Goal: Task Accomplishment & Management: Manage account settings

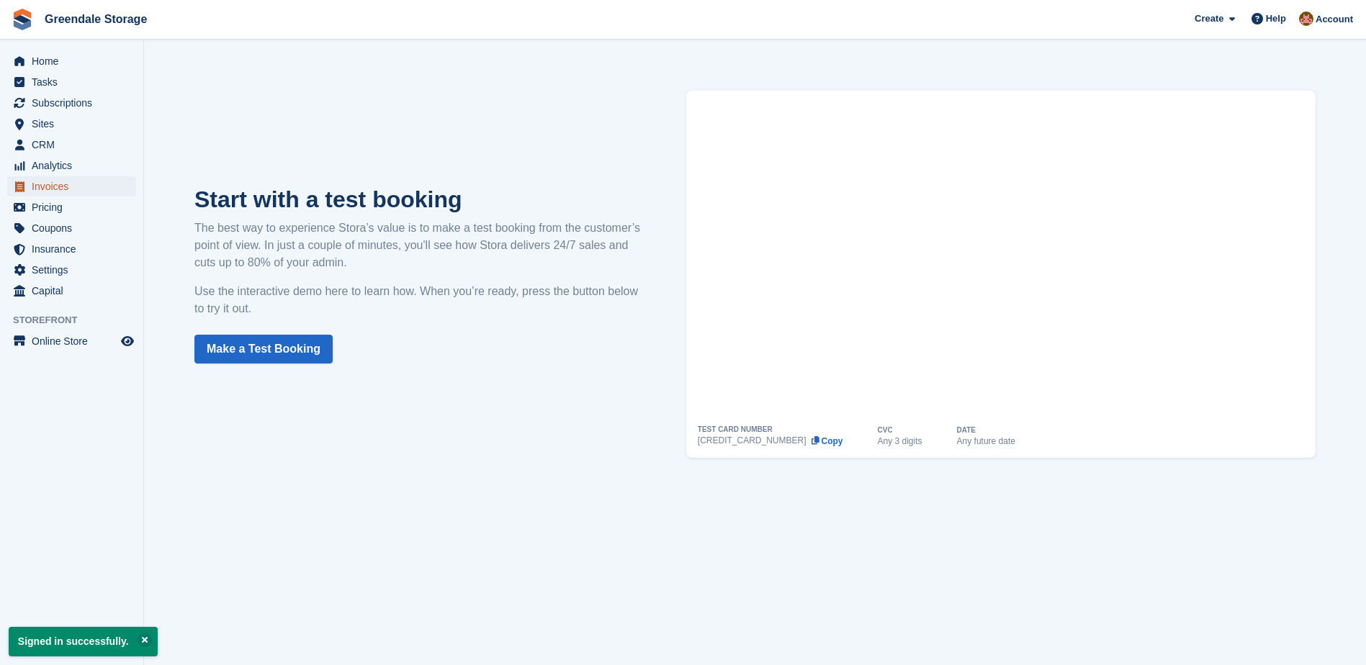
click at [48, 185] on span "Invoices" at bounding box center [75, 186] width 86 height 20
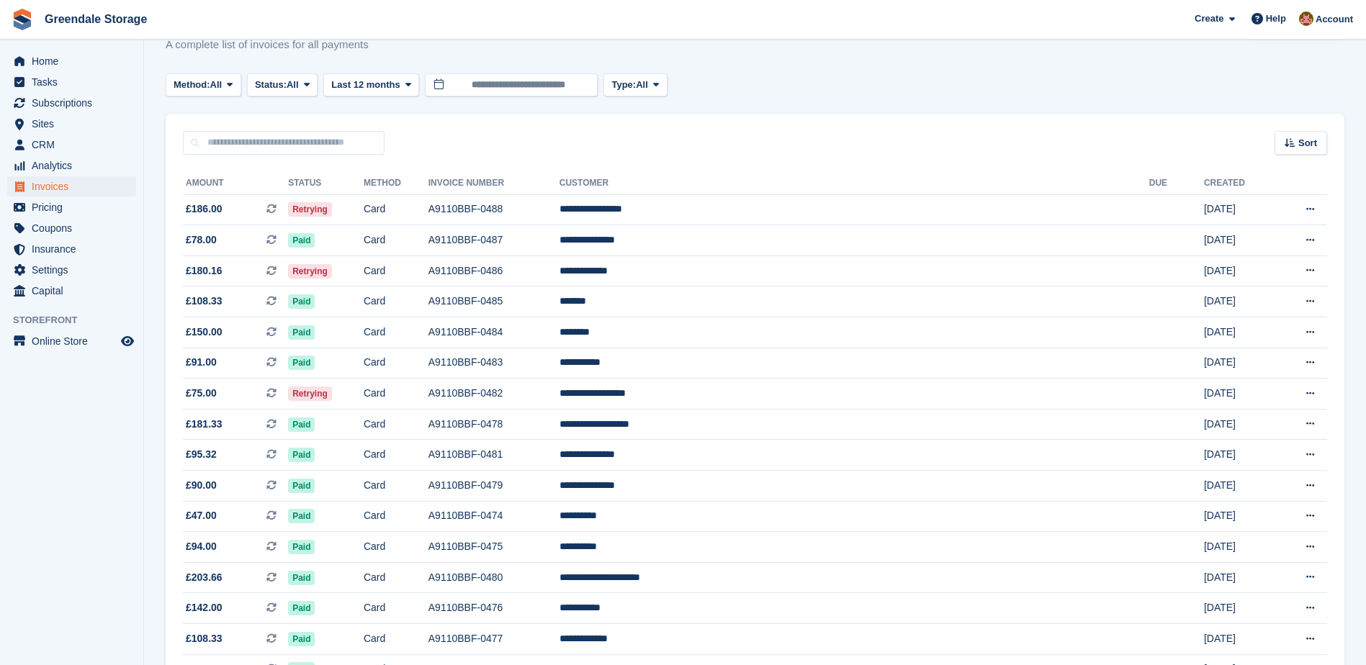
scroll to position [72, 0]
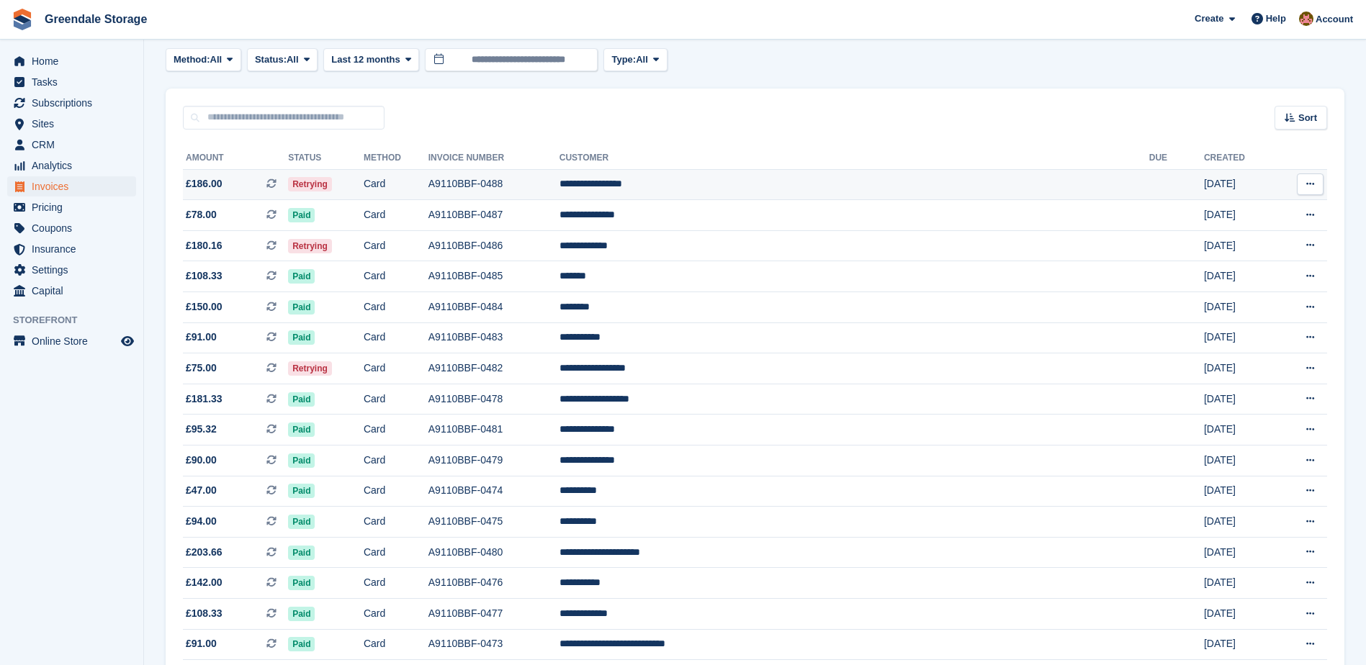
click at [428, 181] on td "Card" at bounding box center [396, 184] width 65 height 31
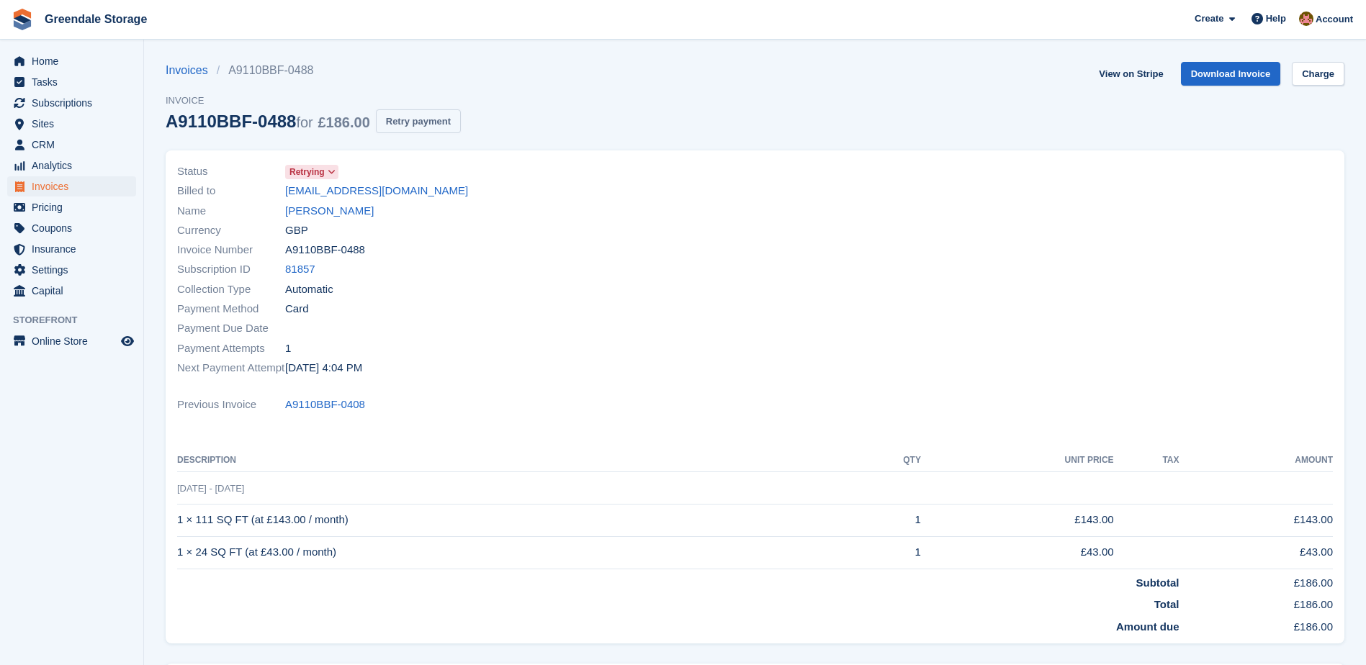
click at [419, 117] on button "Retry payment" at bounding box center [418, 121] width 85 height 24
click at [61, 188] on span "Invoices" at bounding box center [75, 186] width 86 height 20
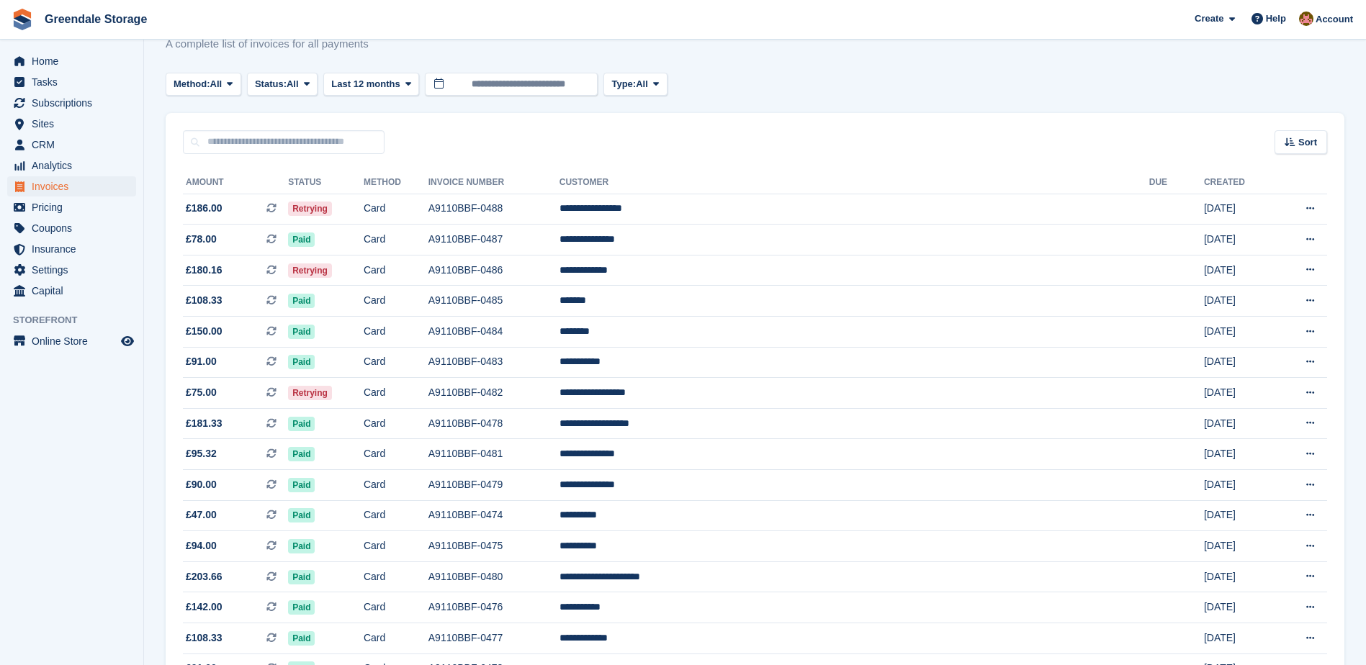
scroll to position [72, 0]
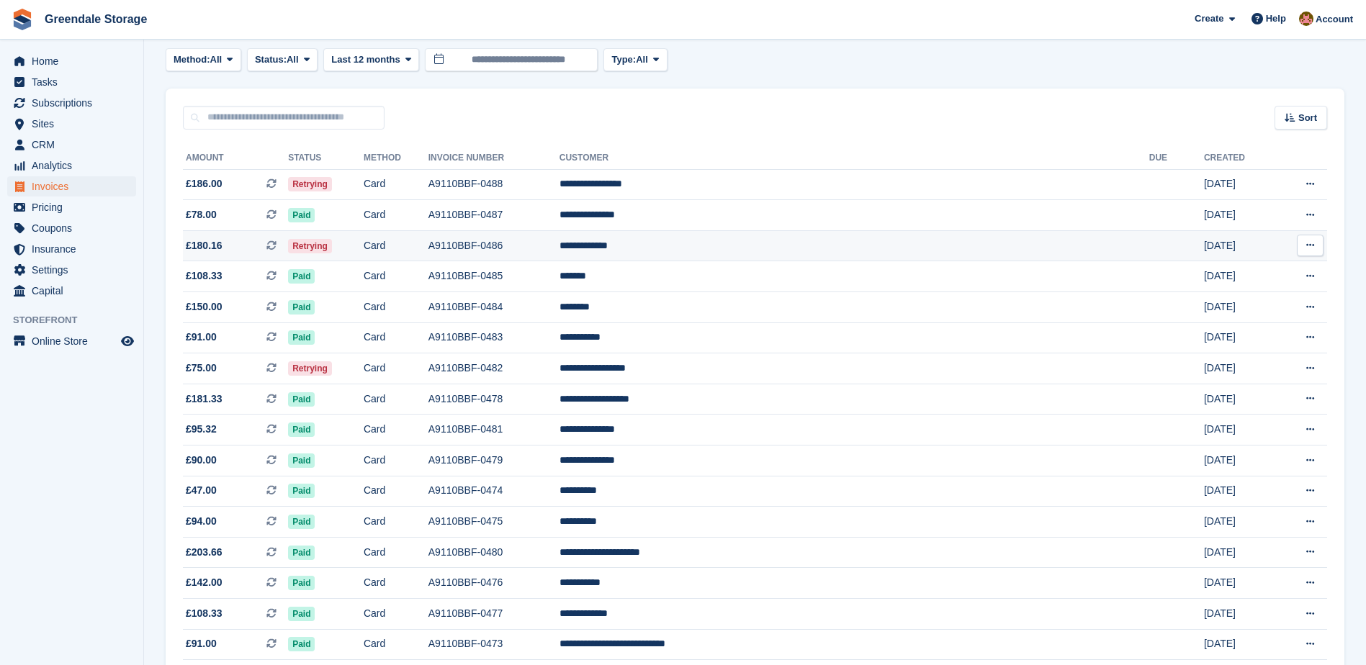
click at [364, 247] on td "Retrying" at bounding box center [326, 245] width 76 height 31
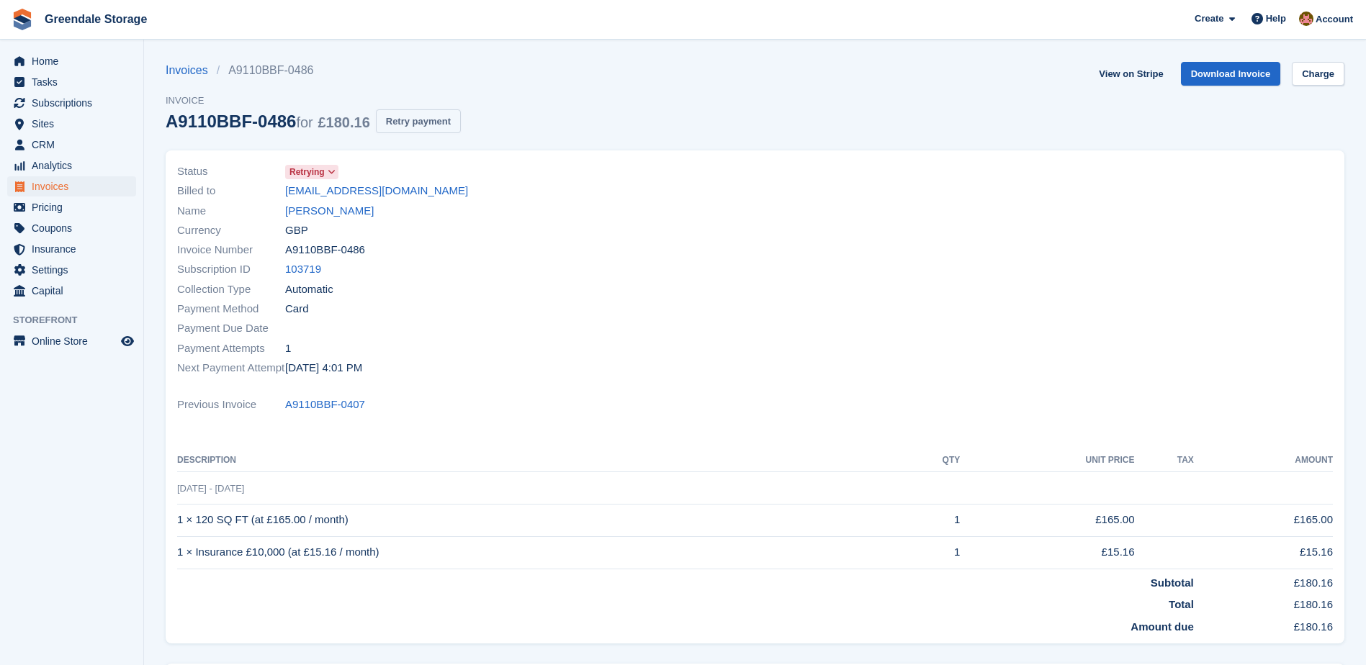
click at [415, 119] on button "Retry payment" at bounding box center [418, 121] width 85 height 24
click at [58, 189] on span "Invoices" at bounding box center [75, 186] width 86 height 20
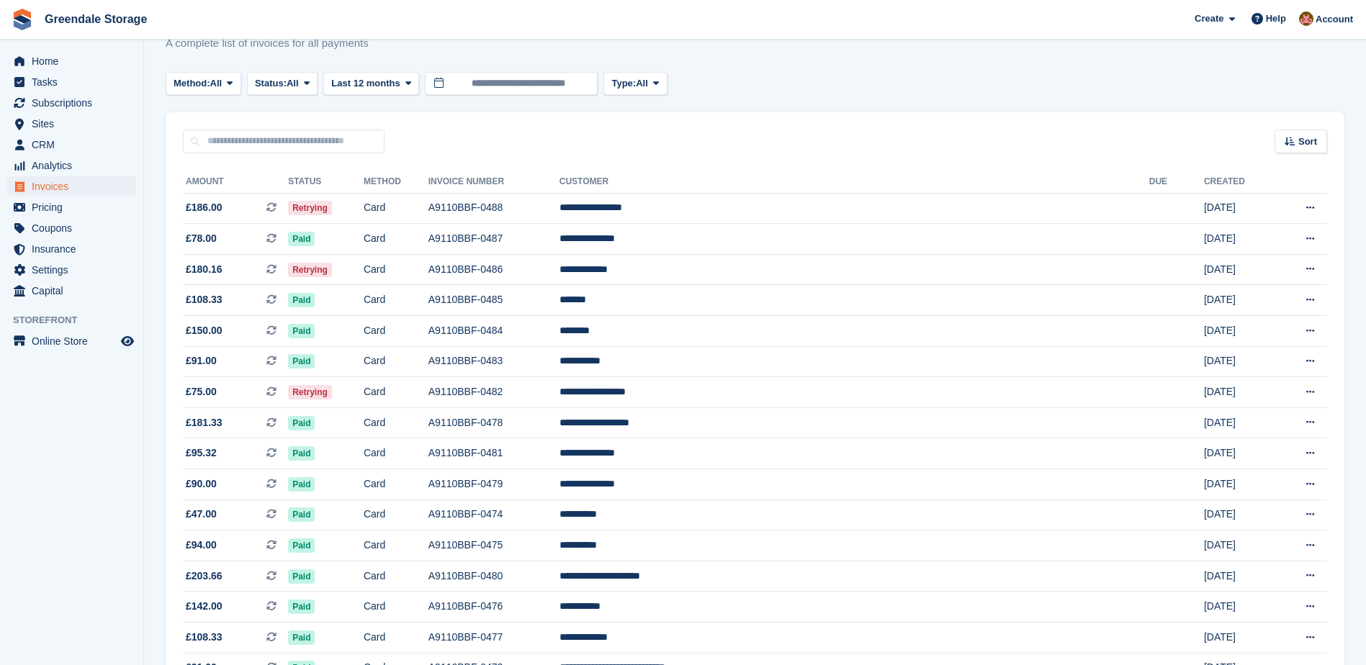
scroll to position [72, 0]
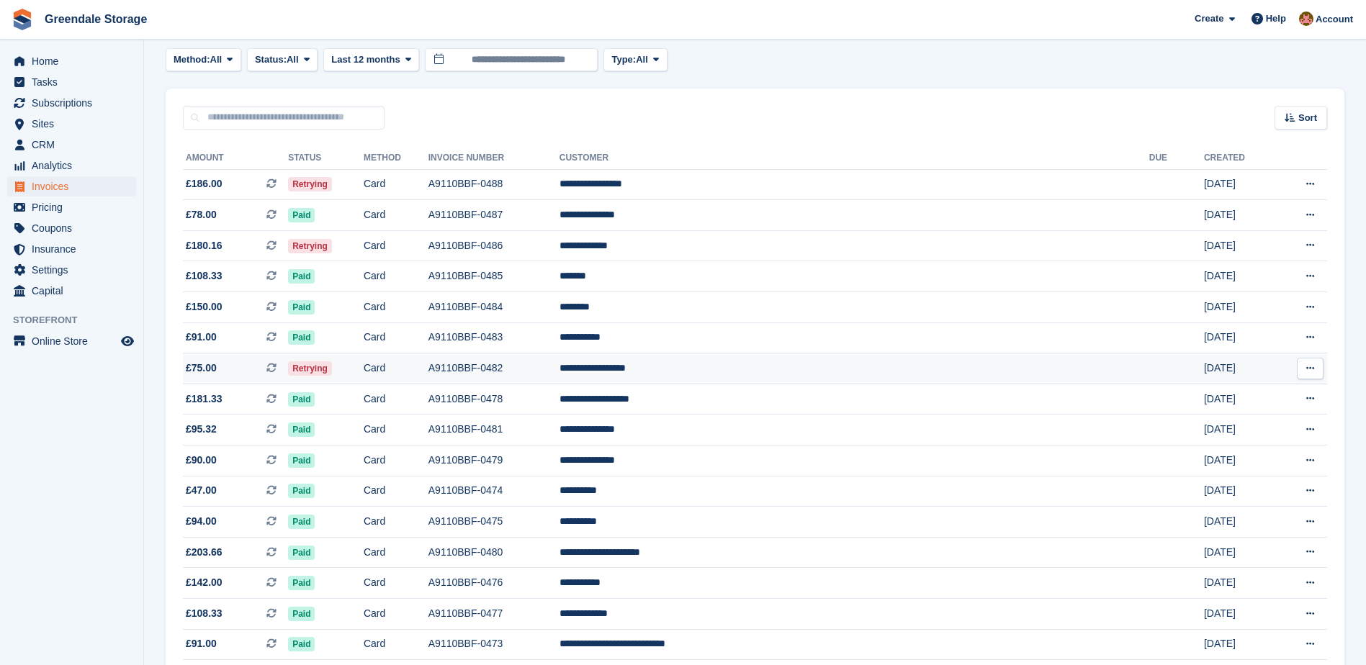
click at [364, 369] on td "Retrying" at bounding box center [326, 368] width 76 height 31
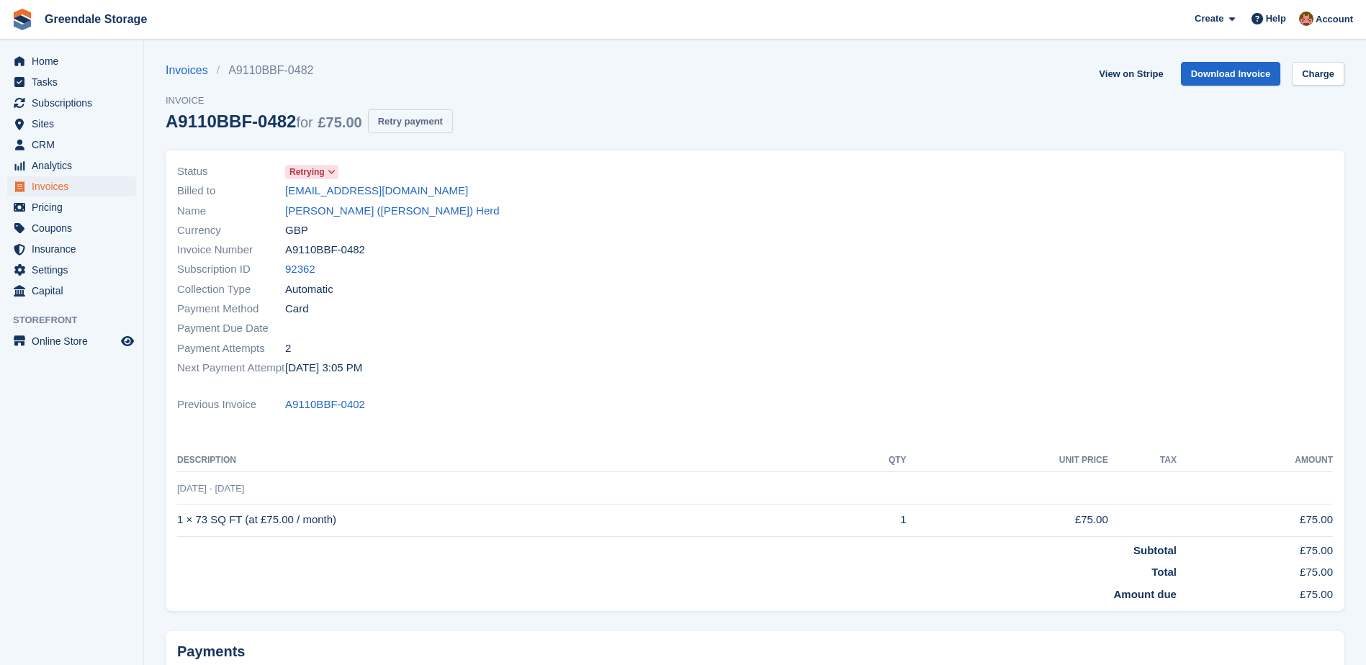
click at [405, 118] on button "Retry payment" at bounding box center [410, 121] width 85 height 24
click at [55, 55] on span "Home" at bounding box center [75, 61] width 86 height 20
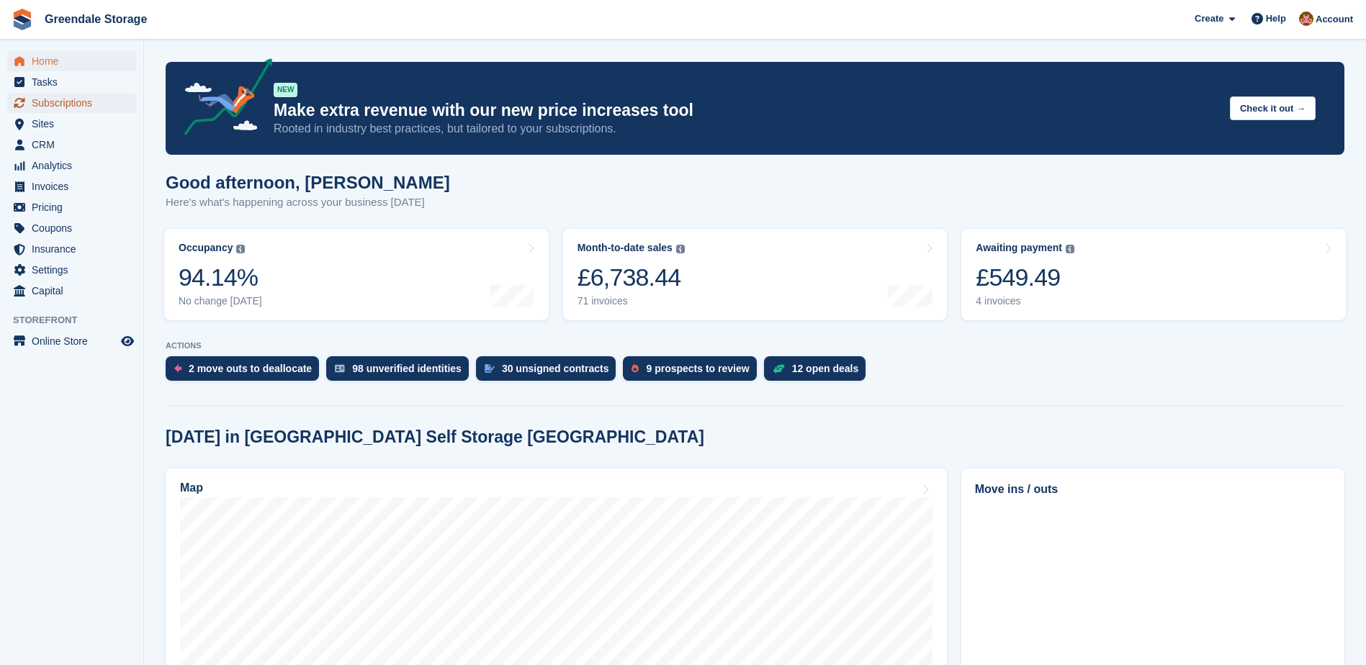
click at [61, 99] on span "Subscriptions" at bounding box center [75, 103] width 86 height 20
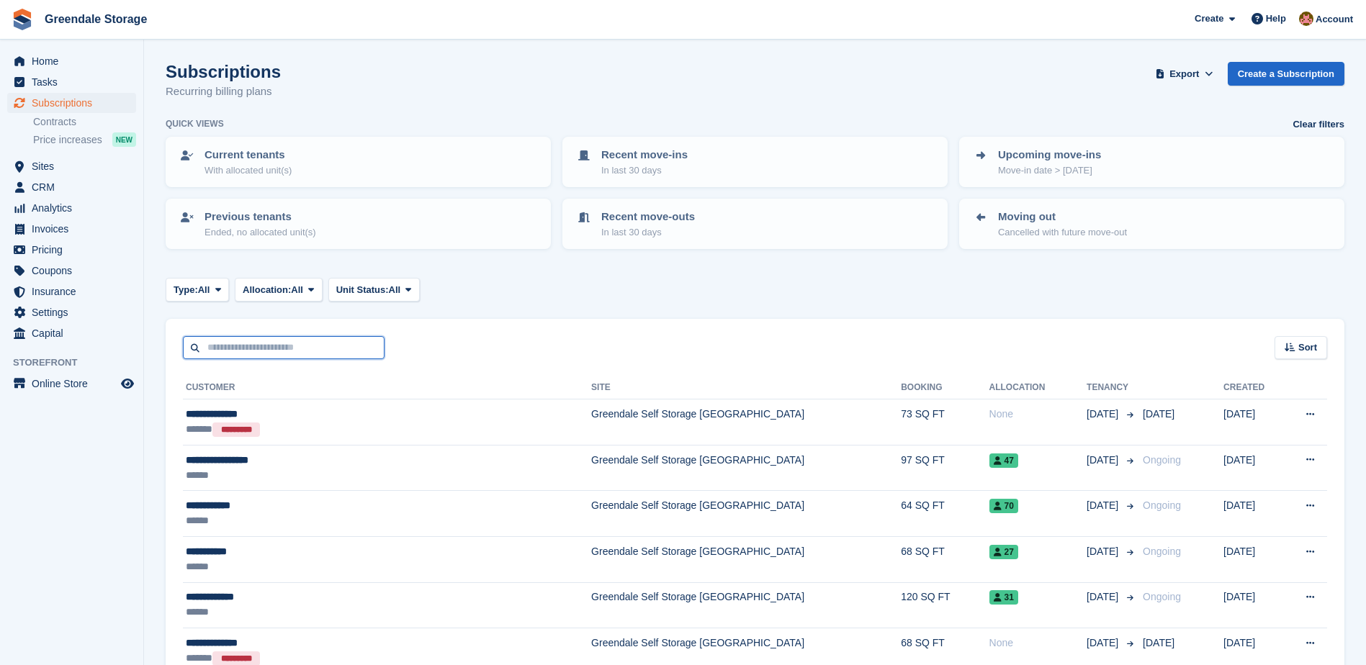
click at [275, 346] on input "text" at bounding box center [284, 348] width 202 height 24
type input "****"
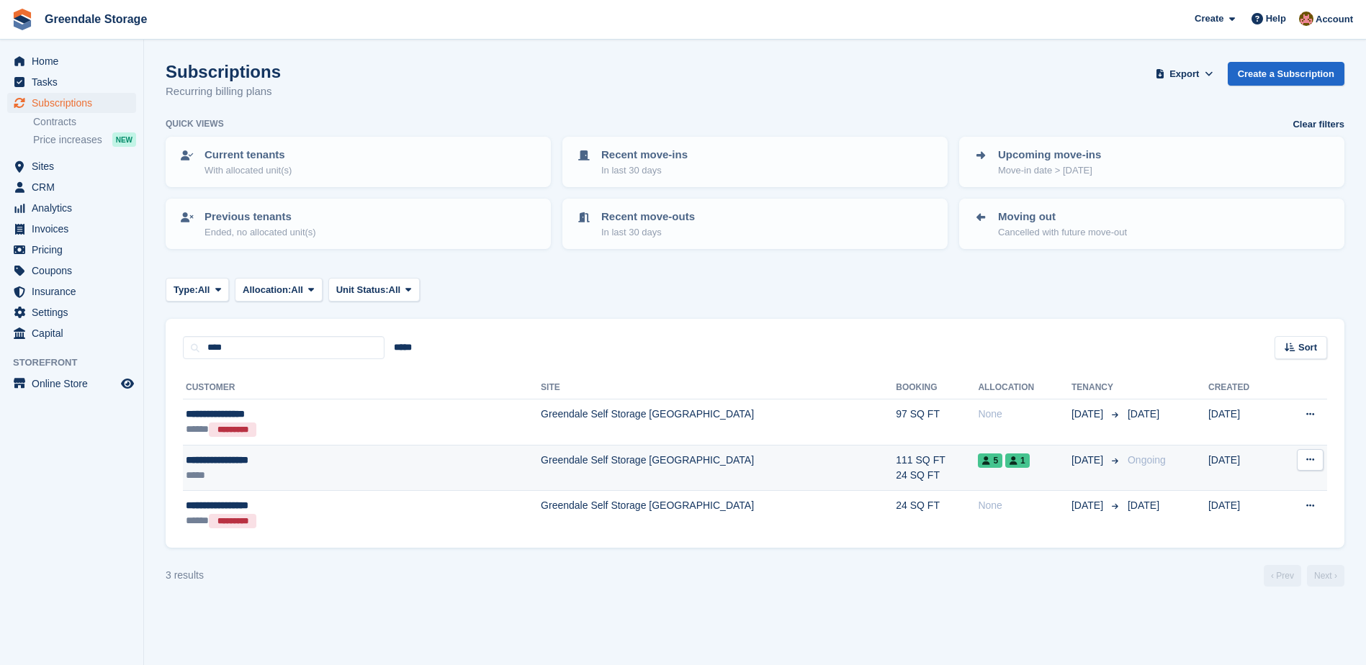
click at [335, 459] on div "**********" at bounding box center [292, 460] width 212 height 15
